Goal: Task Accomplishment & Management: Manage account settings

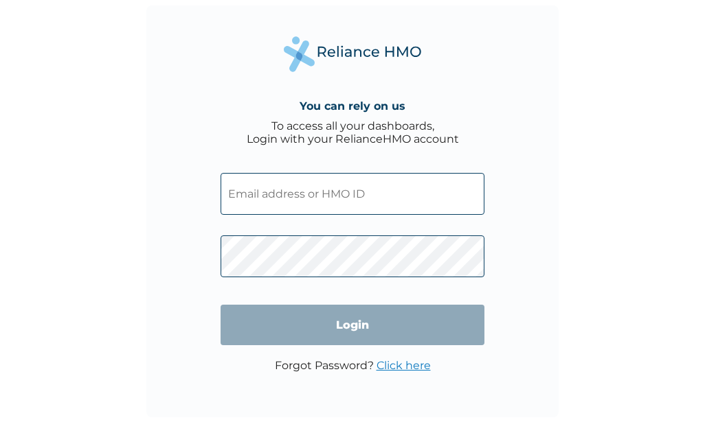
click at [289, 186] on input "text" at bounding box center [352, 194] width 264 height 42
click at [369, 190] on input "text" at bounding box center [352, 194] width 264 height 42
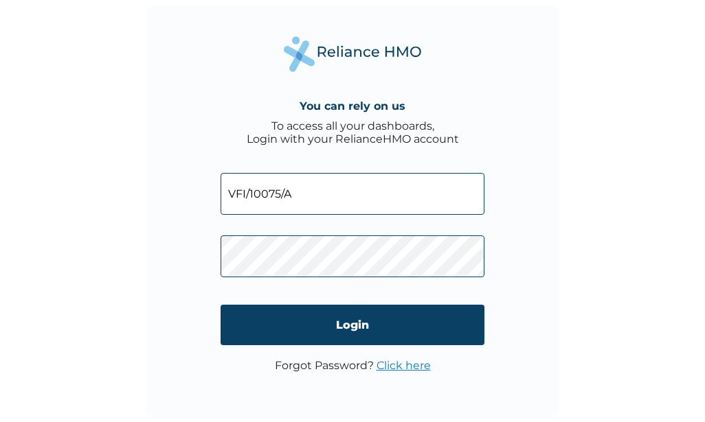
type input "VFI/10075/A"
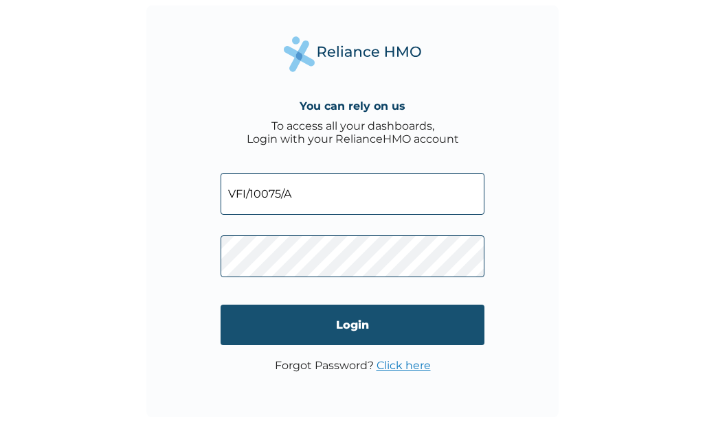
click at [367, 331] on input "Login" at bounding box center [352, 325] width 264 height 41
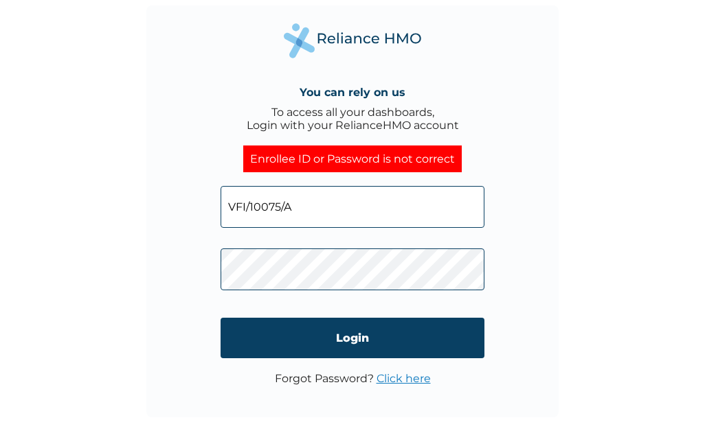
click at [400, 380] on link "Click here" at bounding box center [403, 378] width 54 height 13
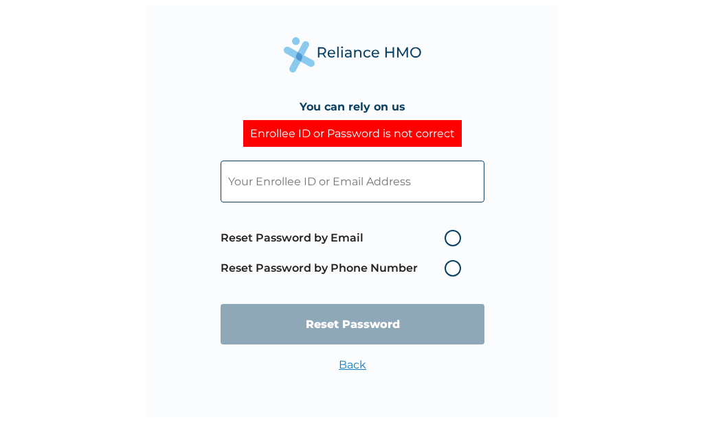
click at [454, 232] on label "Reset Password by Email" at bounding box center [343, 238] width 247 height 16
click at [447, 232] on input "Reset Password by Email" at bounding box center [436, 238] width 22 height 22
radio input "true"
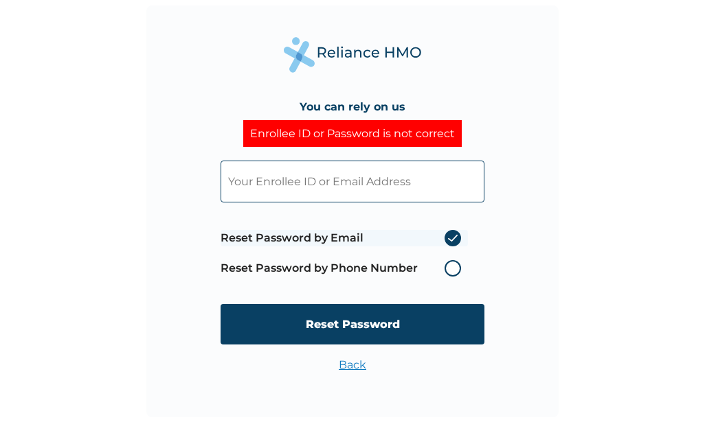
click at [356, 179] on input "text" at bounding box center [352, 182] width 264 height 42
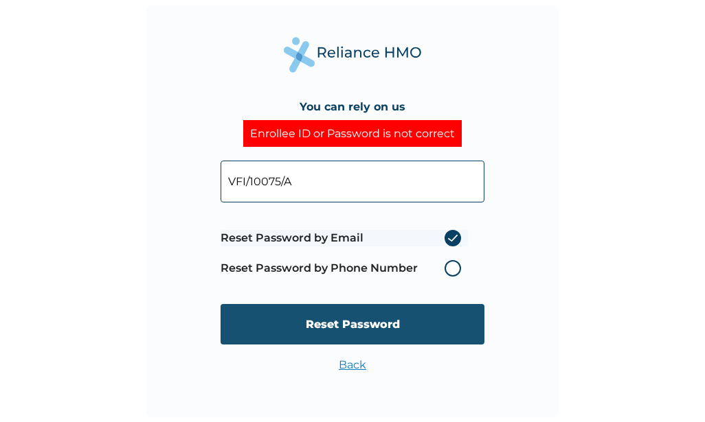
type input "VFI/10075/A"
click at [389, 330] on input "Reset Password" at bounding box center [352, 324] width 264 height 41
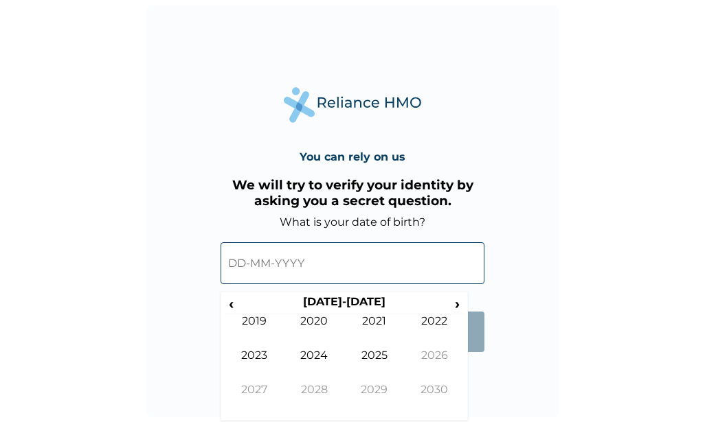
click at [284, 264] on input "text" at bounding box center [352, 263] width 264 height 42
click at [227, 304] on span "‹" at bounding box center [231, 303] width 14 height 17
click at [431, 322] on td "2002" at bounding box center [434, 331] width 60 height 34
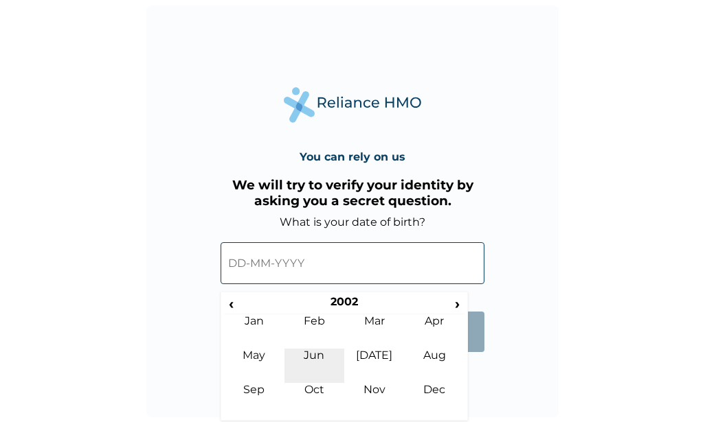
click at [305, 356] on td "Jun" at bounding box center [314, 366] width 60 height 34
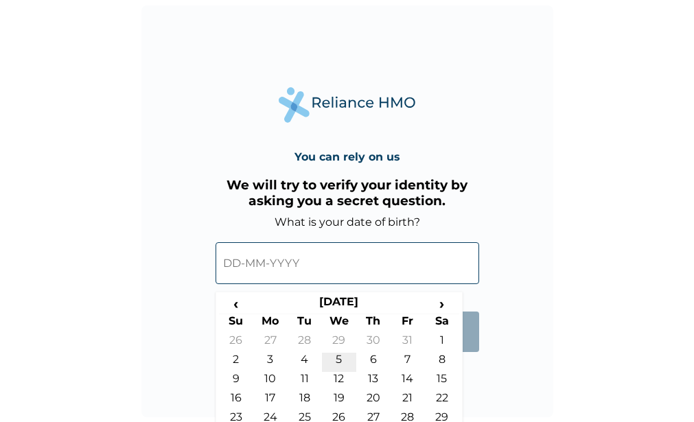
click at [332, 358] on td "5" at bounding box center [339, 362] width 34 height 19
type input "05-06-2002"
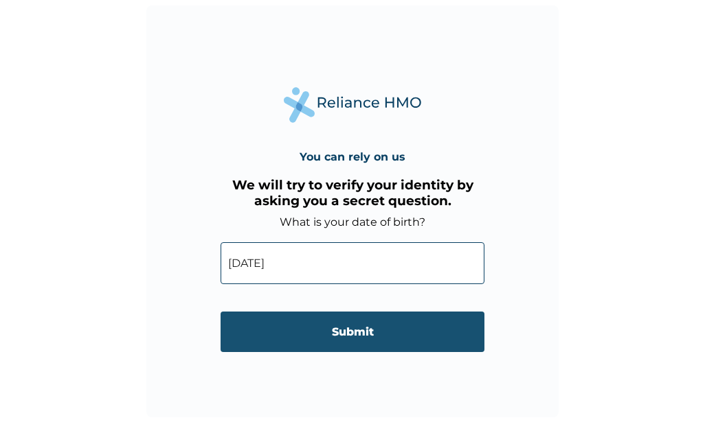
click at [320, 338] on input "Submit" at bounding box center [352, 332] width 264 height 41
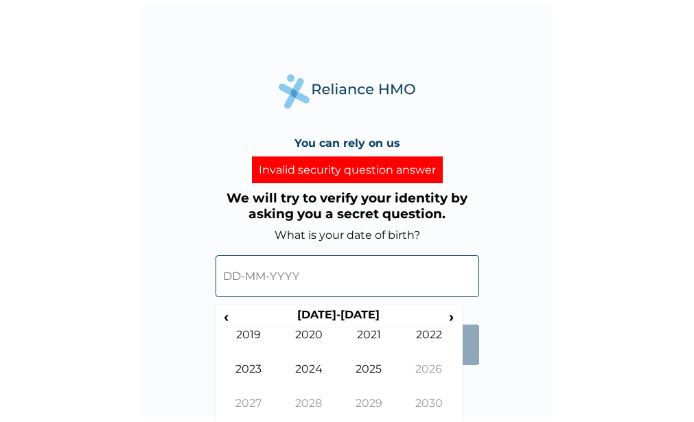
click at [231, 282] on input "text" at bounding box center [348, 276] width 264 height 42
click at [229, 316] on span "‹" at bounding box center [226, 316] width 14 height 17
click at [425, 332] on td "2002" at bounding box center [429, 345] width 60 height 34
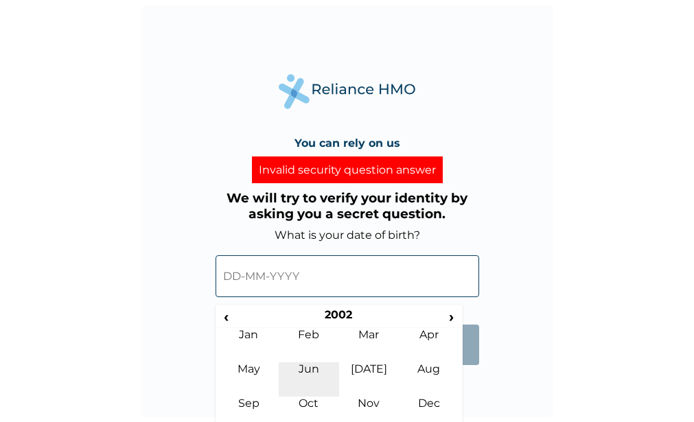
click at [303, 380] on td "Jun" at bounding box center [309, 380] width 60 height 34
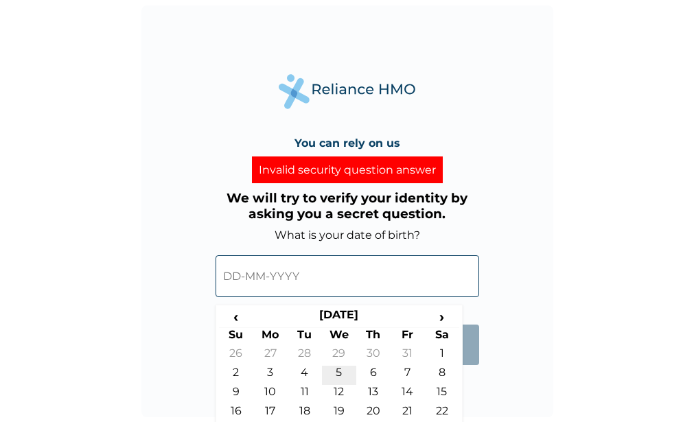
click at [339, 376] on td "5" at bounding box center [339, 375] width 34 height 19
type input "05-06-2002"
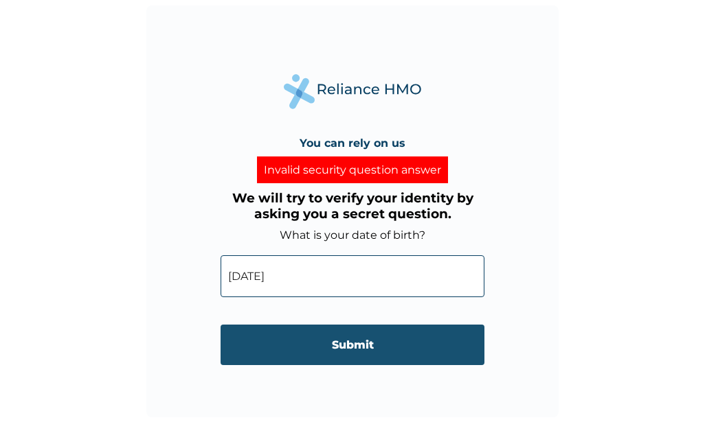
click at [310, 347] on input "Submit" at bounding box center [352, 345] width 264 height 41
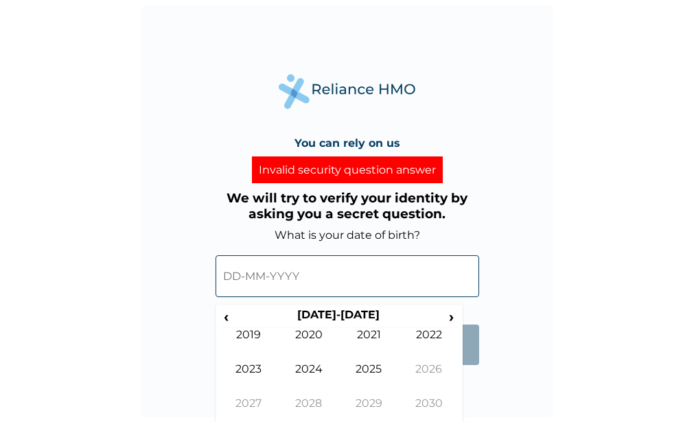
click at [242, 282] on input "text" at bounding box center [348, 276] width 264 height 42
click at [224, 317] on span "‹" at bounding box center [226, 316] width 14 height 17
click at [227, 313] on span "‹" at bounding box center [226, 316] width 14 height 17
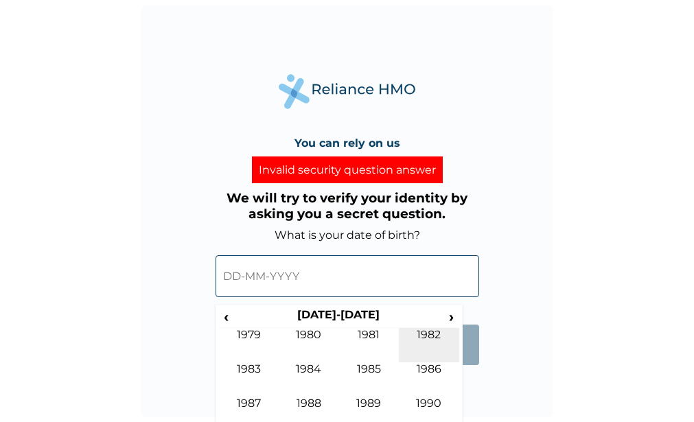
click at [431, 338] on td "1982" at bounding box center [429, 345] width 60 height 34
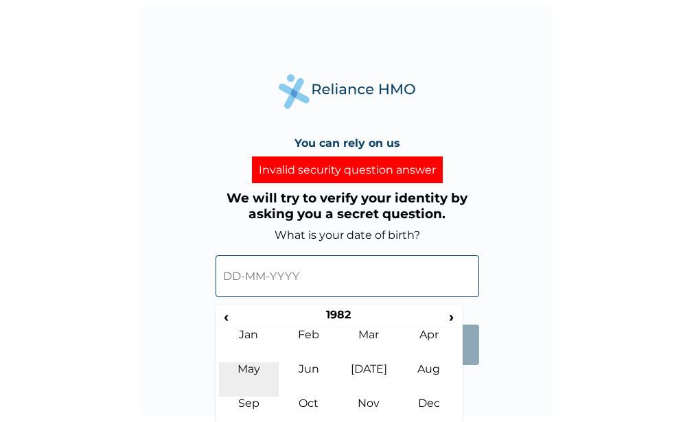
click at [258, 370] on td "May" at bounding box center [249, 380] width 60 height 34
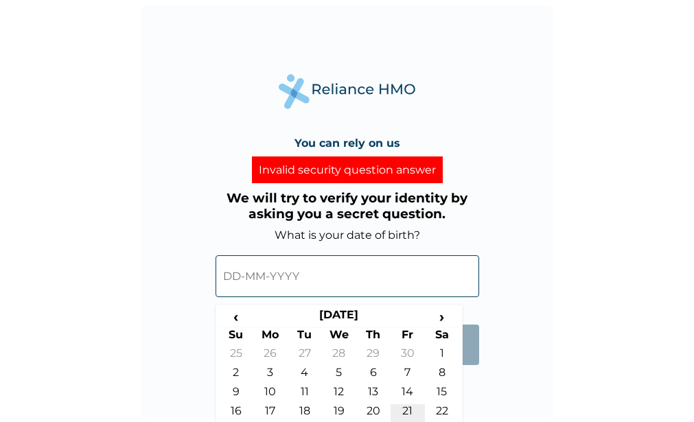
click at [397, 413] on td "21" at bounding box center [408, 413] width 34 height 19
type input "21-05-1982"
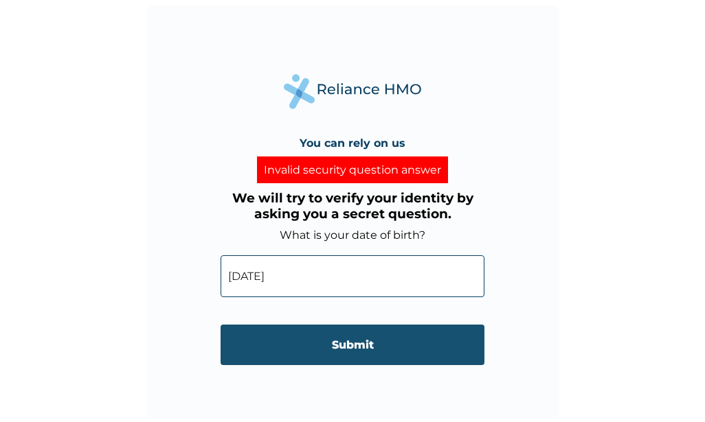
click at [375, 345] on input "Submit" at bounding box center [352, 345] width 264 height 41
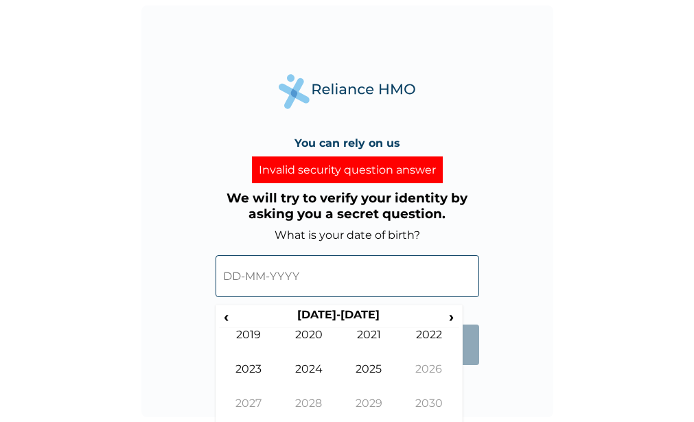
click at [299, 271] on input "text" at bounding box center [348, 276] width 264 height 42
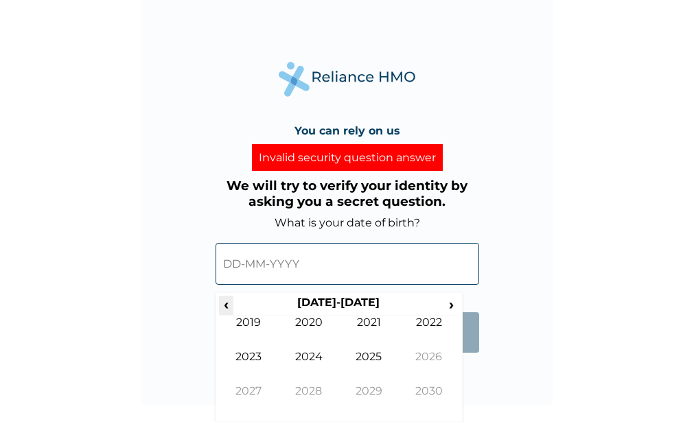
click at [220, 296] on span "‹" at bounding box center [226, 304] width 14 height 17
click at [431, 328] on td "2002" at bounding box center [429, 333] width 60 height 34
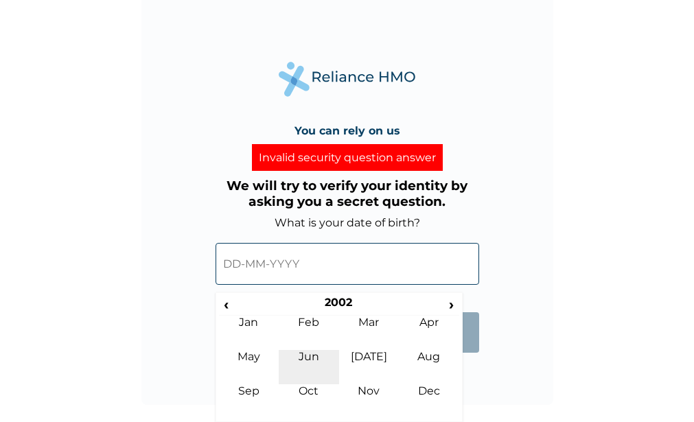
click at [321, 362] on td "Jun" at bounding box center [309, 367] width 60 height 34
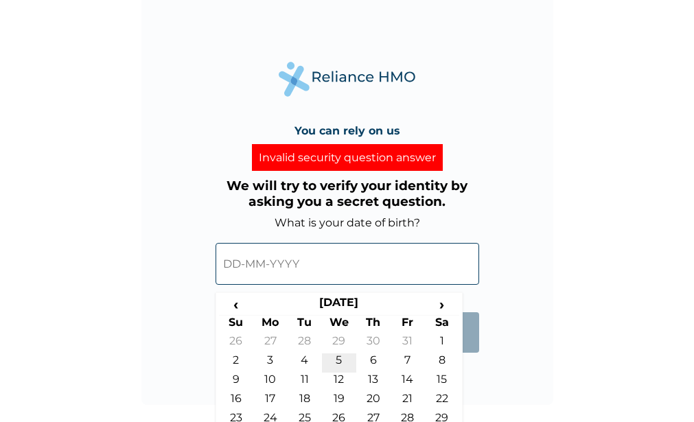
click at [342, 356] on td "5" at bounding box center [339, 363] width 34 height 19
type input "05-06-2002"
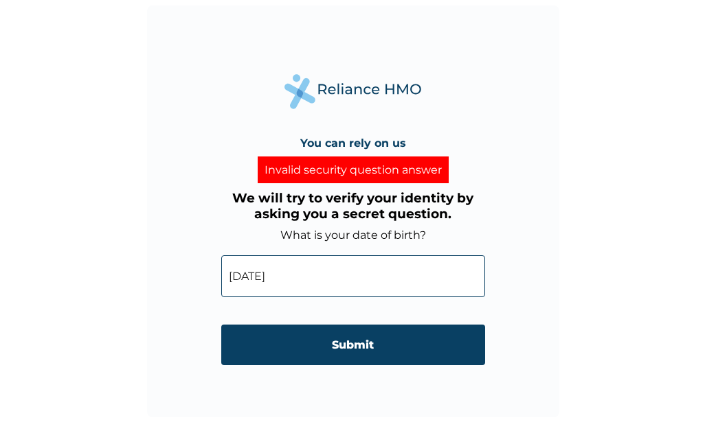
scroll to position [0, 0]
click at [342, 356] on input "Submit" at bounding box center [352, 345] width 264 height 41
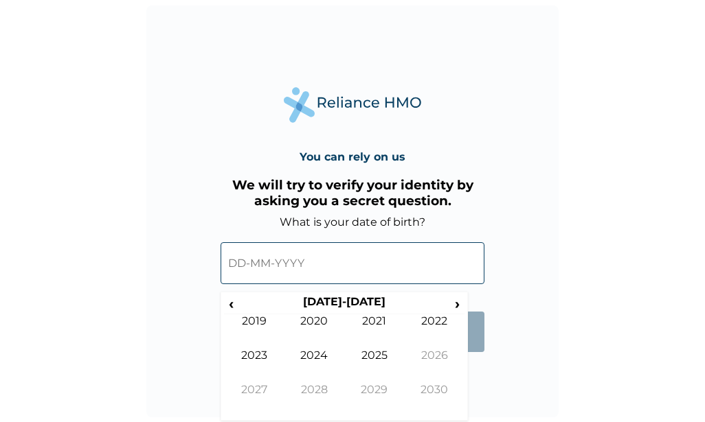
click at [309, 268] on input "text" at bounding box center [352, 263] width 264 height 42
click at [232, 305] on span "‹" at bounding box center [231, 303] width 14 height 17
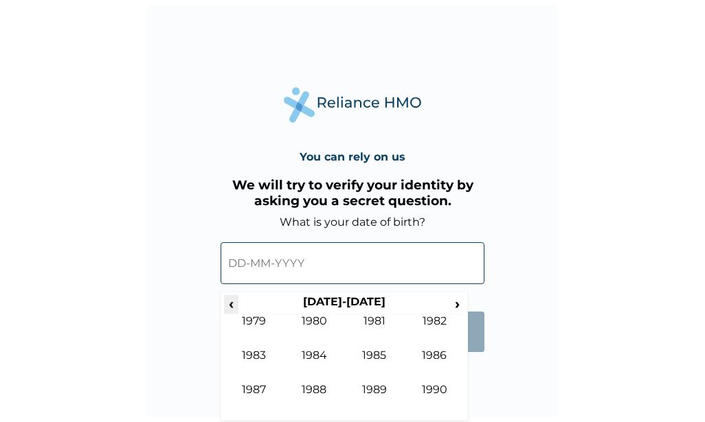
click at [228, 306] on span "‹" at bounding box center [231, 303] width 14 height 17
click at [374, 356] on td "1975" at bounding box center [374, 366] width 60 height 34
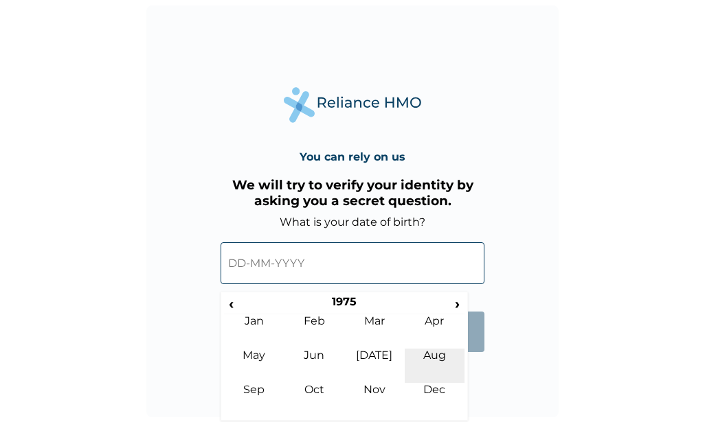
click at [421, 361] on td "Aug" at bounding box center [434, 366] width 60 height 34
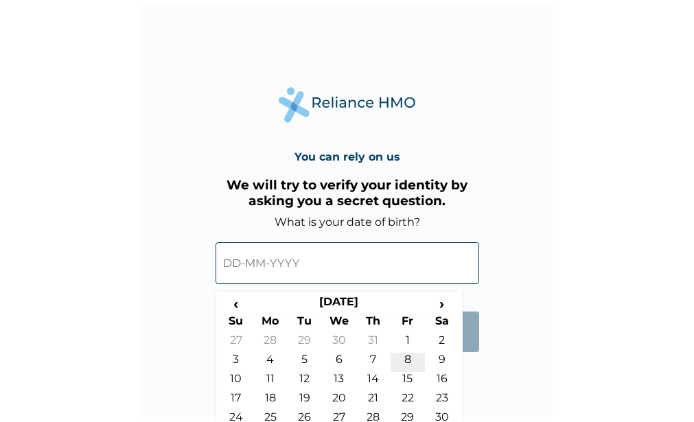
click at [398, 356] on td "8" at bounding box center [408, 362] width 34 height 19
type input "[DATE]"
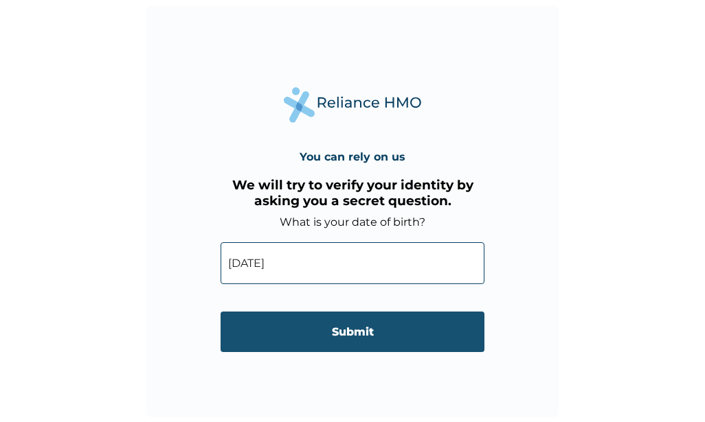
click at [371, 337] on input "Submit" at bounding box center [352, 332] width 264 height 41
